Goal: Task Accomplishment & Management: Use online tool/utility

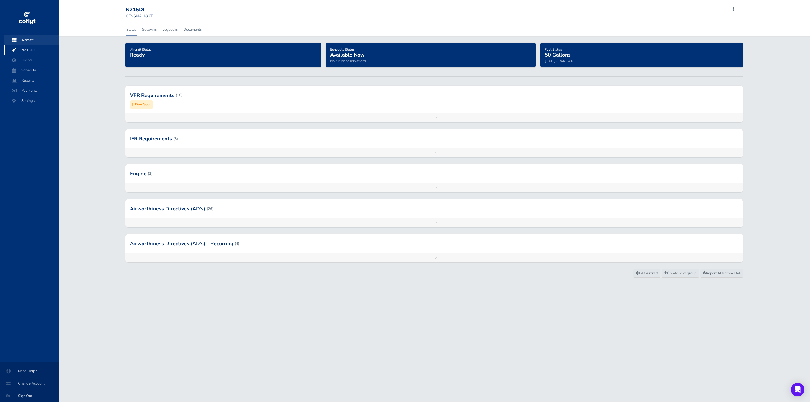
click at [24, 38] on span "Aircraft" at bounding box center [31, 40] width 43 height 10
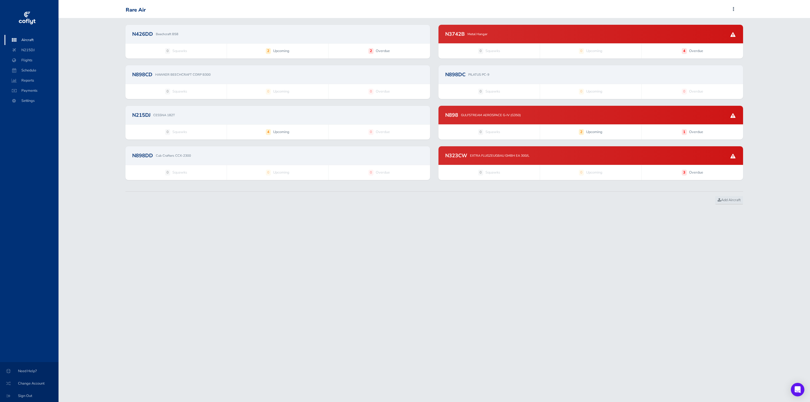
click at [303, 33] on div "N426DD Beechcraft B58" at bounding box center [277, 33] width 291 height 5
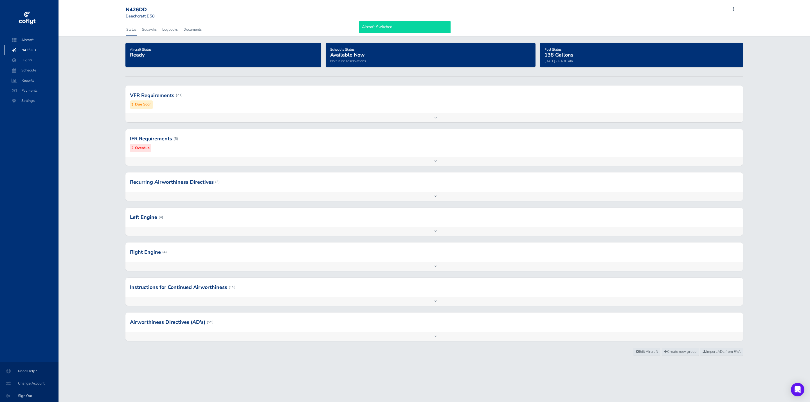
click at [284, 100] on div at bounding box center [434, 95] width 618 height 28
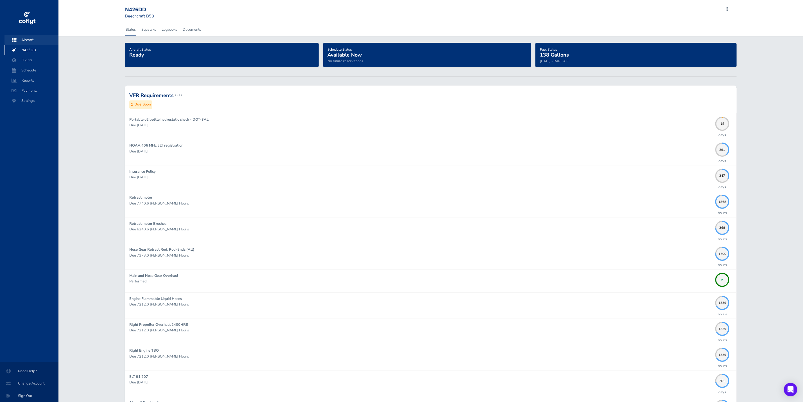
click at [32, 38] on span "Aircraft" at bounding box center [31, 40] width 43 height 10
